Goal: Navigation & Orientation: Find specific page/section

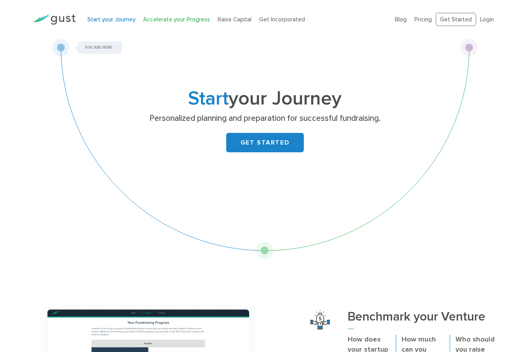
click at [179, 20] on link "Accelerate your Progress" at bounding box center [176, 19] width 67 height 7
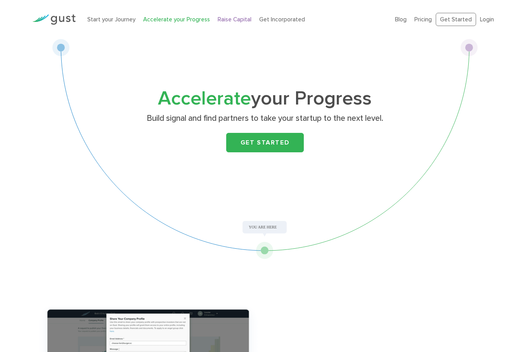
click at [234, 20] on link "Raise Capital" at bounding box center [235, 19] width 34 height 7
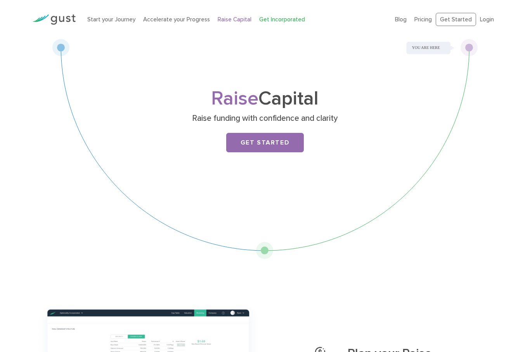
click at [276, 21] on link "Get Incorporated" at bounding box center [282, 19] width 46 height 7
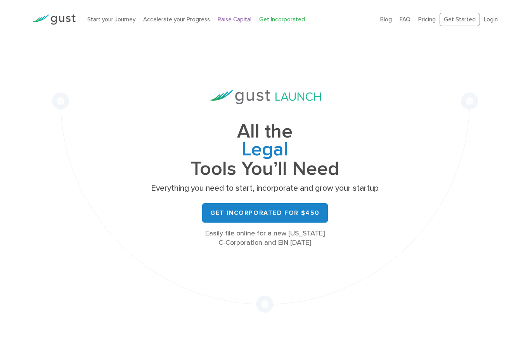
click at [233, 21] on link "Raise Capital" at bounding box center [235, 19] width 34 height 7
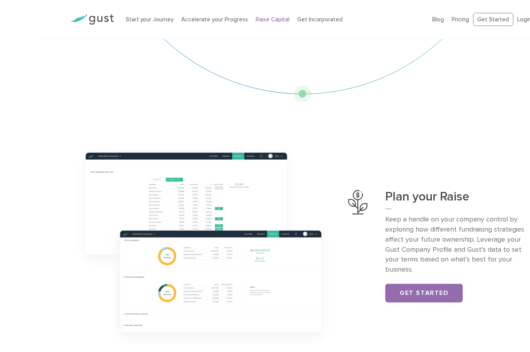
scroll to position [157, 0]
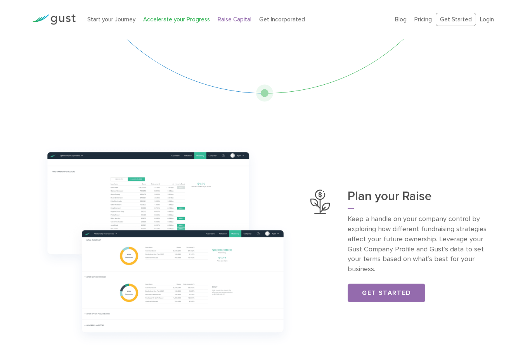
click at [173, 19] on link "Accelerate your Progress" at bounding box center [176, 19] width 67 height 7
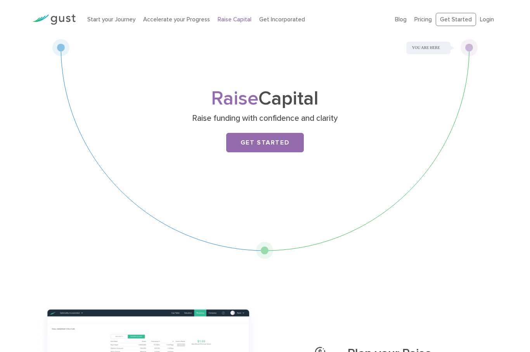
scroll to position [184, 0]
